Goal: Task Accomplishment & Management: Complete application form

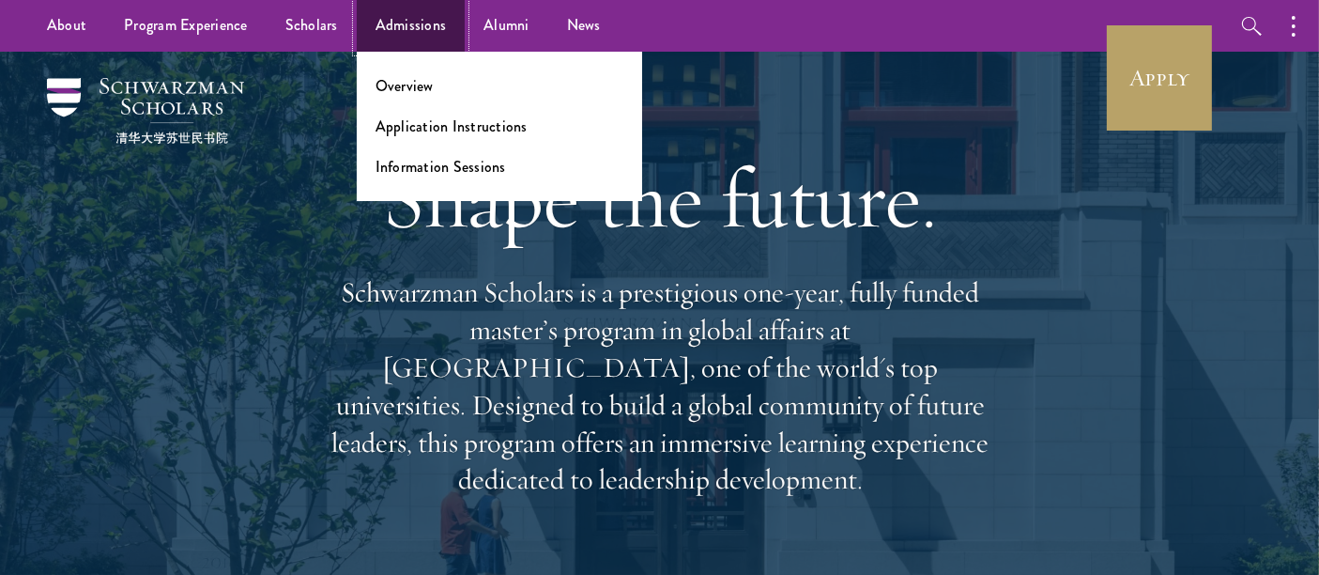
click at [419, 35] on link "Admissions" at bounding box center [411, 26] width 109 height 52
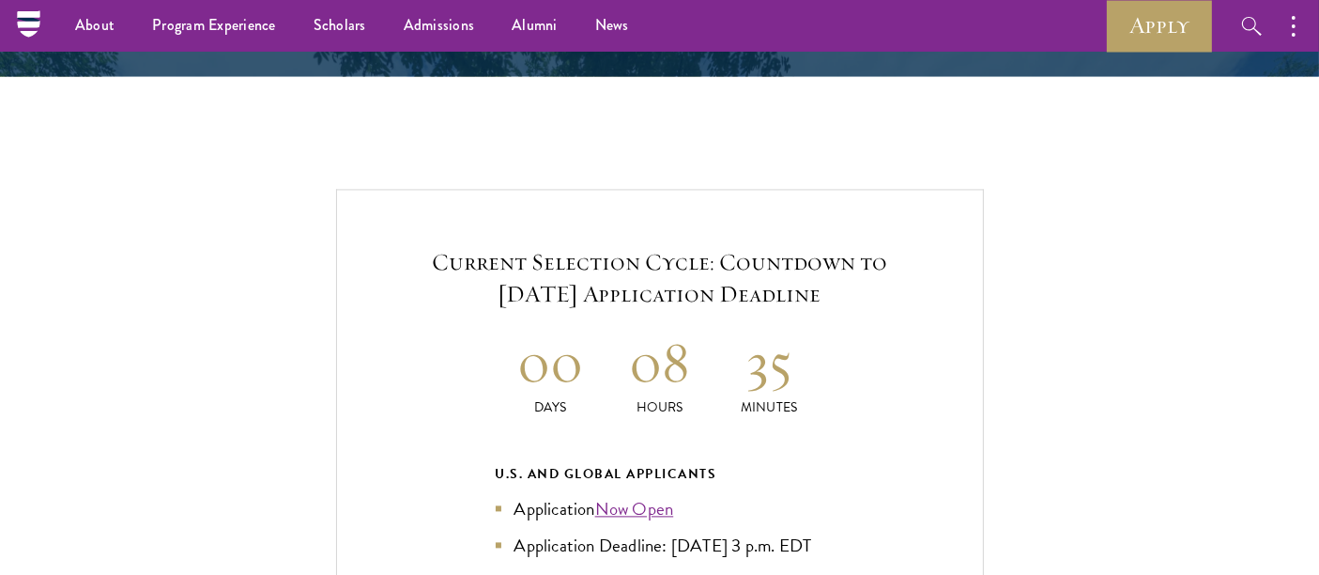
scroll to position [3964, 0]
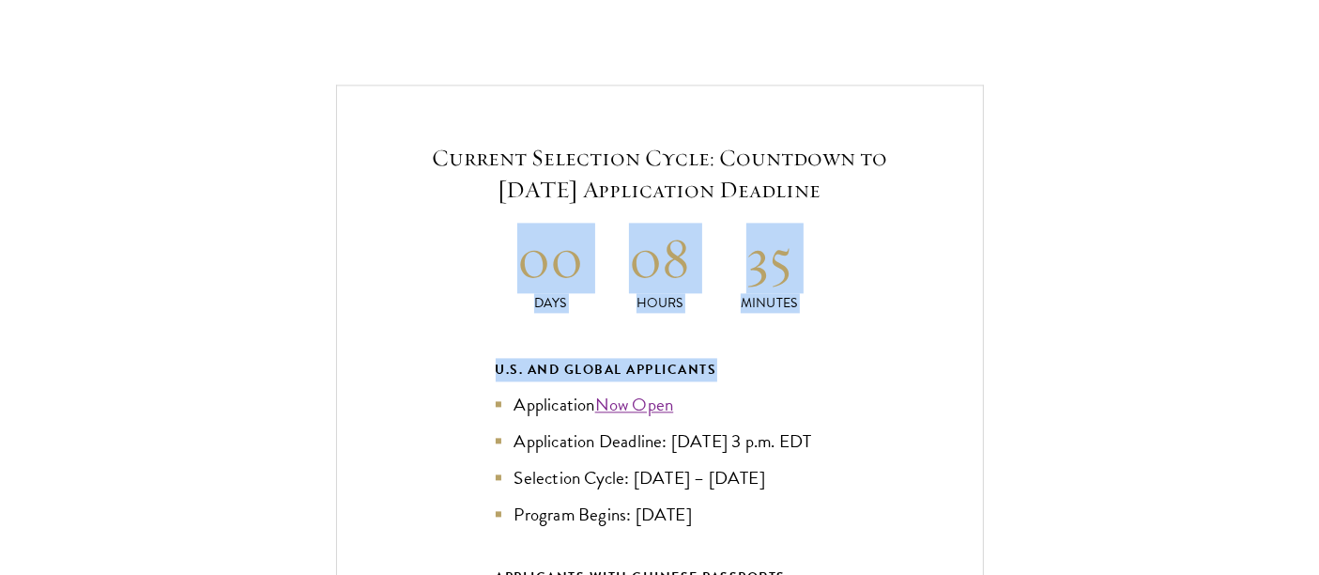
drag, startPoint x: 593, startPoint y: 232, endPoint x: 886, endPoint y: 316, distance: 304.9
click at [886, 316] on div "Current Selection Cycle: Countdown to [DATE] Application Deadline 00 Days 08 Ho…" at bounding box center [660, 484] width 648 height 799
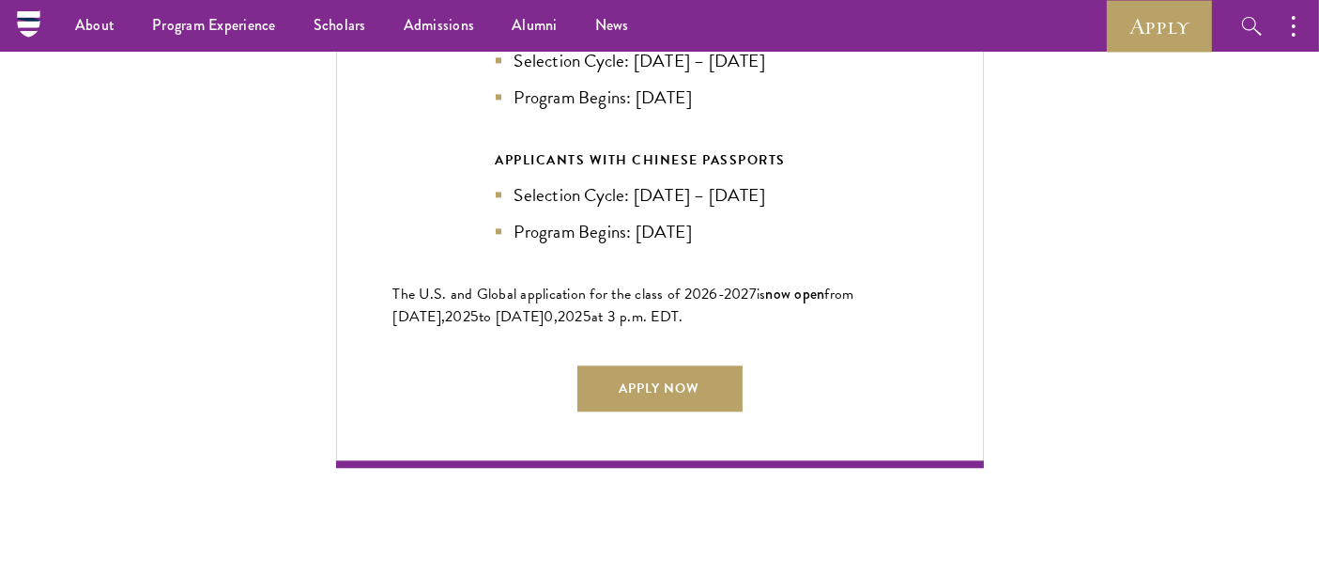
scroll to position [4068, 0]
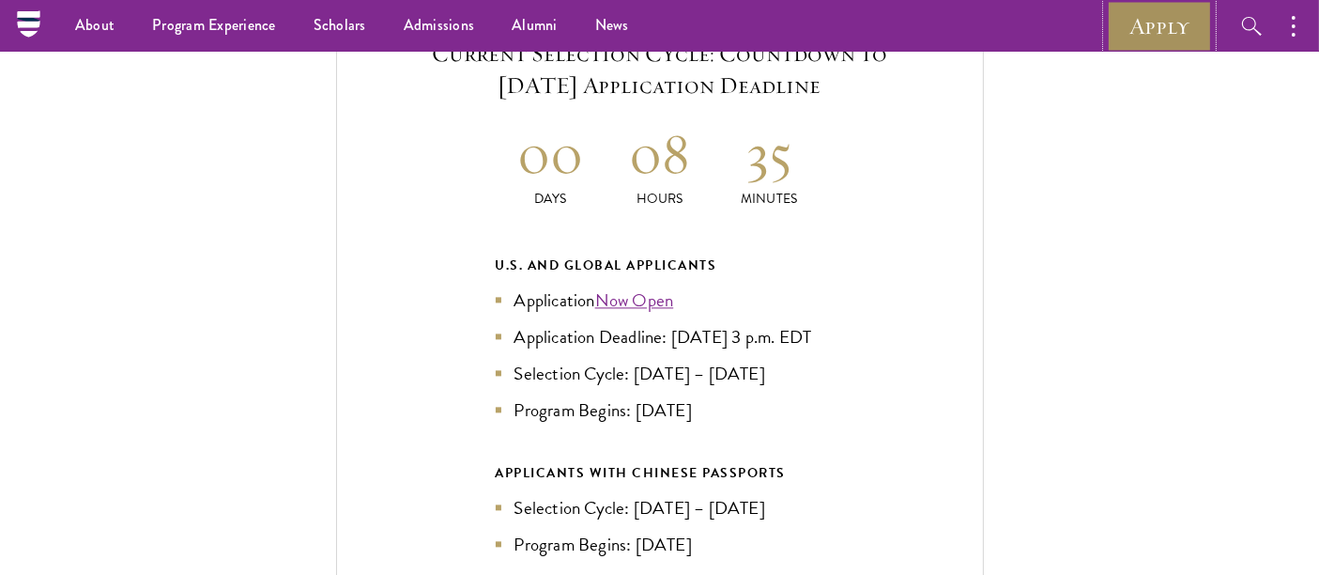
click at [1153, 31] on link "Apply" at bounding box center [1159, 26] width 105 height 52
